Goal: Information Seeking & Learning: Check status

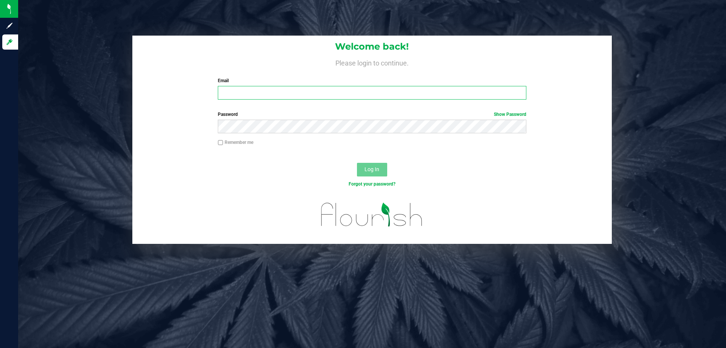
click at [244, 89] on input "Email" at bounding box center [372, 93] width 308 height 14
type input "[EMAIL_ADDRESS][DOMAIN_NAME]"
click at [357, 163] on button "Log In" at bounding box center [372, 170] width 30 height 14
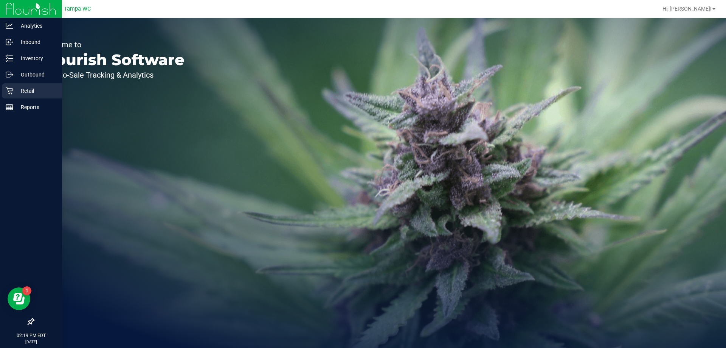
click at [13, 92] on p "Retail" at bounding box center [35, 90] width 45 height 9
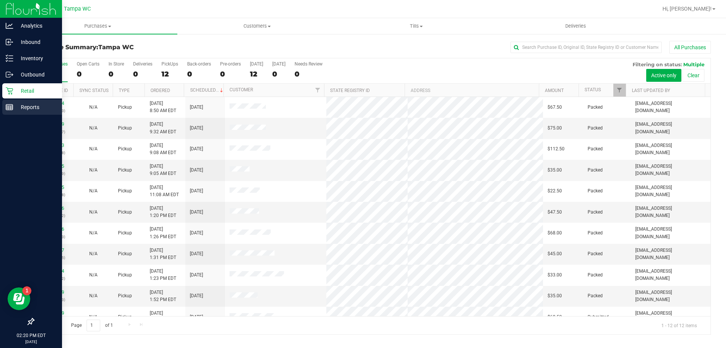
click at [7, 105] on icon at bounding box center [10, 107] width 8 height 8
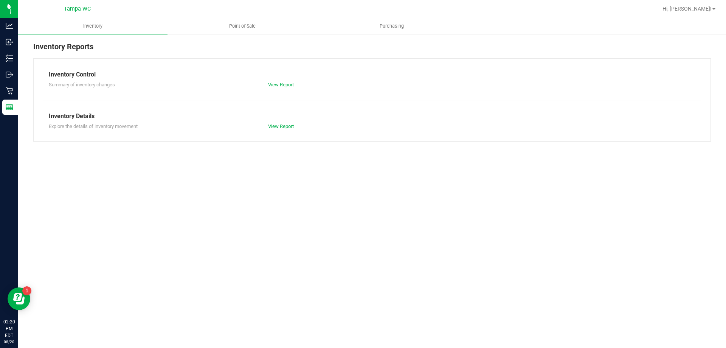
click at [243, 18] on link "Point of Sale" at bounding box center [242, 26] width 149 height 16
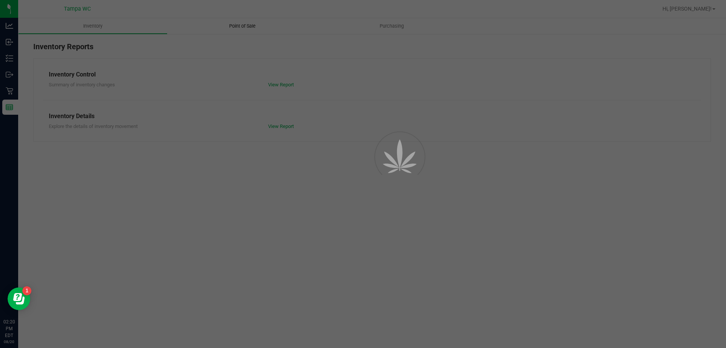
click at [244, 19] on uib-tab-heading "Point of Sale" at bounding box center [242, 26] width 149 height 16
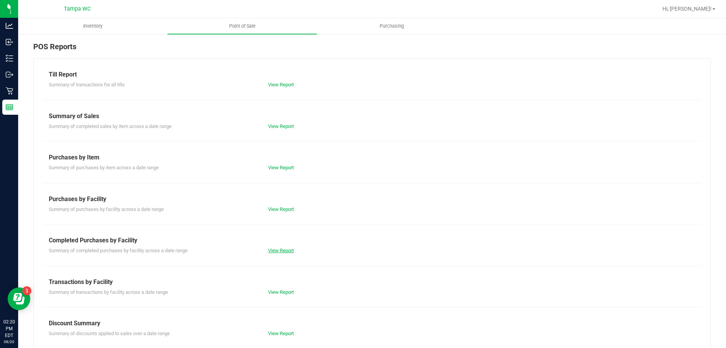
click at [275, 250] on link "View Report" at bounding box center [281, 250] width 26 height 6
